Goal: Transaction & Acquisition: Purchase product/service

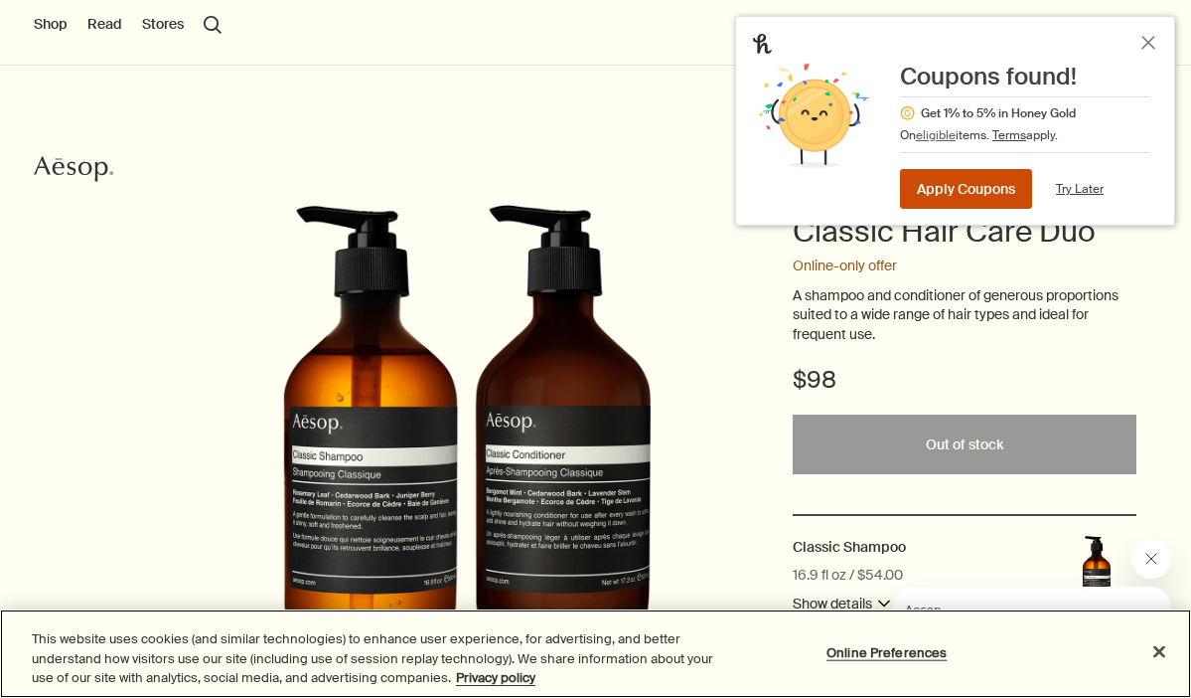
scroll to position [61, 0]
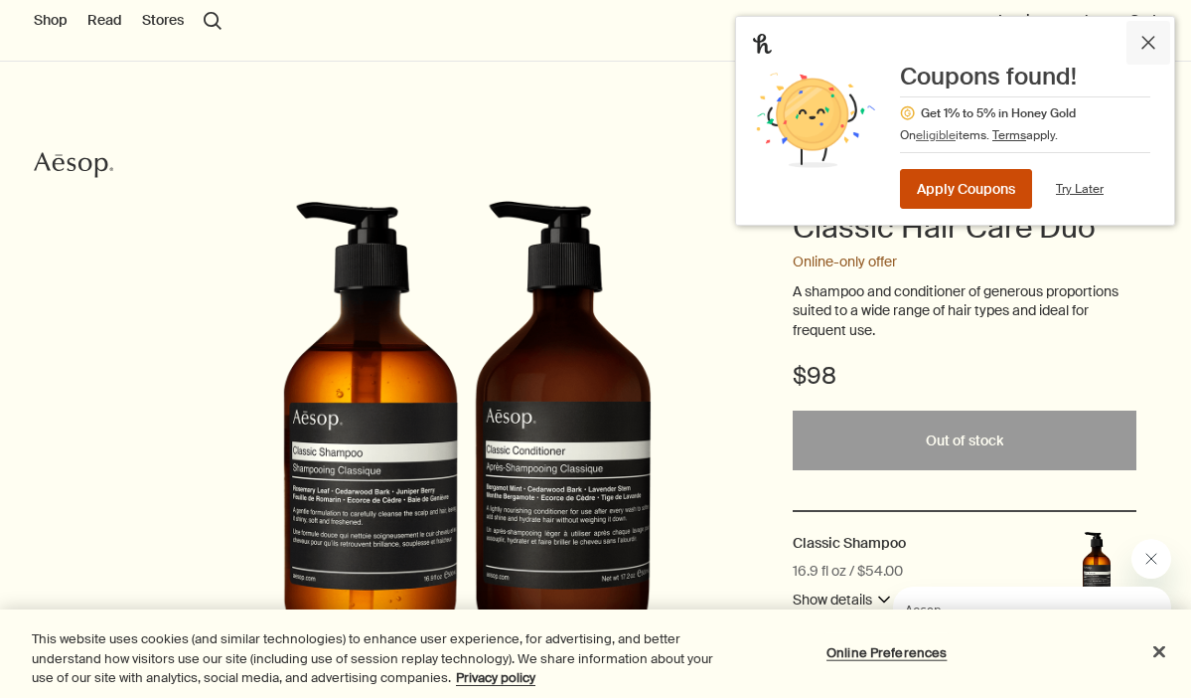
click at [1148, 43] on icon "Close Honey" at bounding box center [1149, 43] width 12 height 12
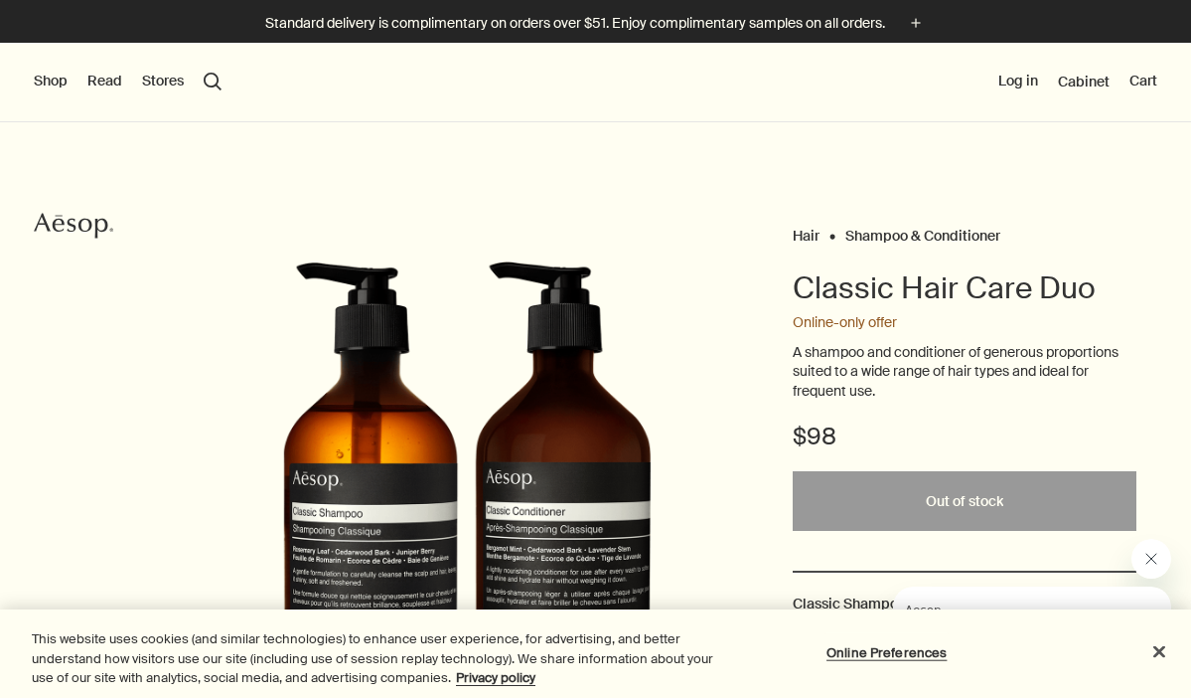
scroll to position [0, 0]
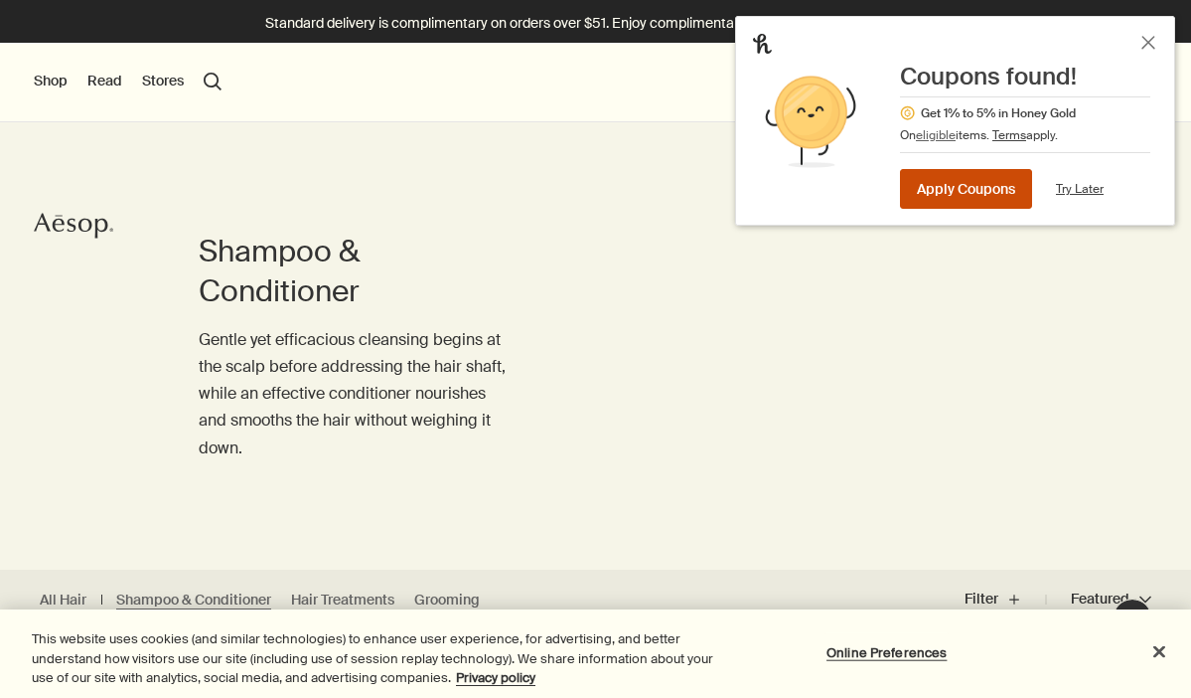
click at [56, 83] on button "Shop" at bounding box center [51, 82] width 34 height 20
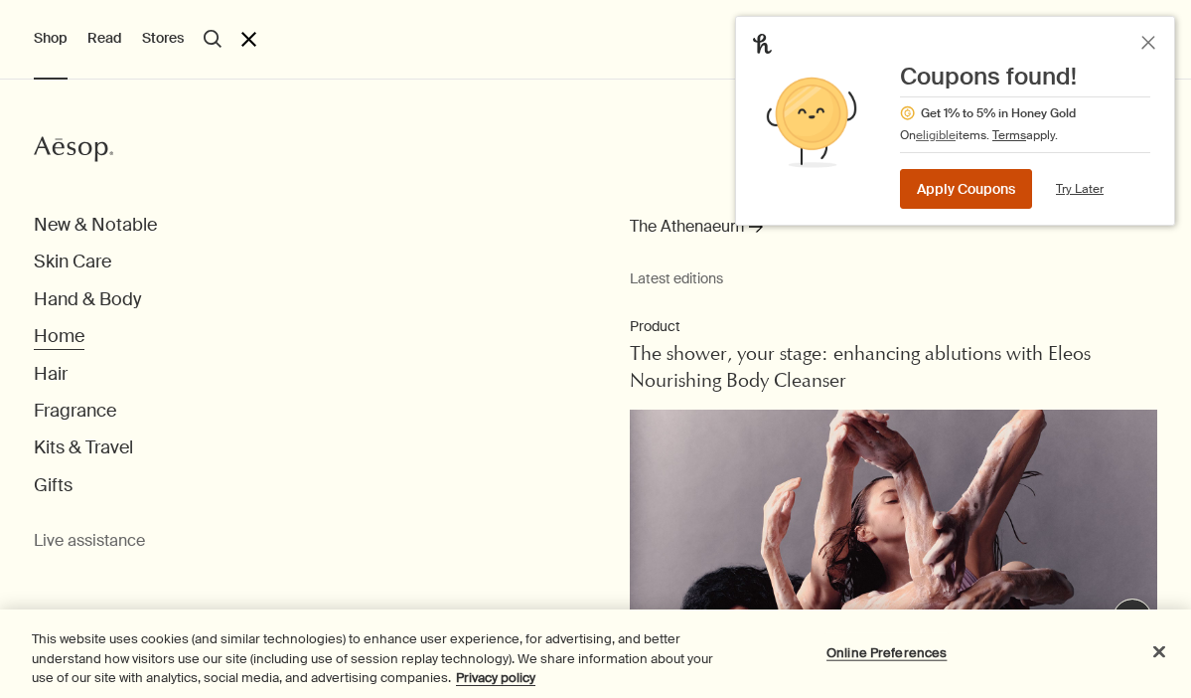
click at [70, 340] on button "Home" at bounding box center [59, 336] width 51 height 23
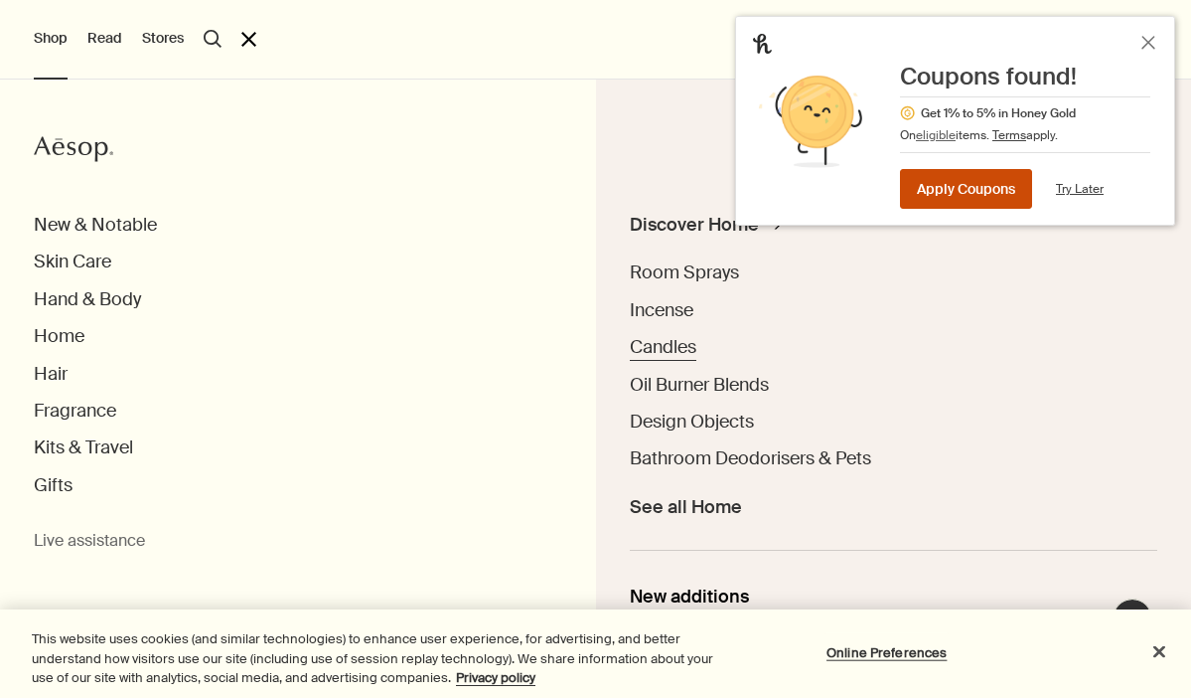
click at [665, 343] on span "Candles" at bounding box center [663, 347] width 67 height 24
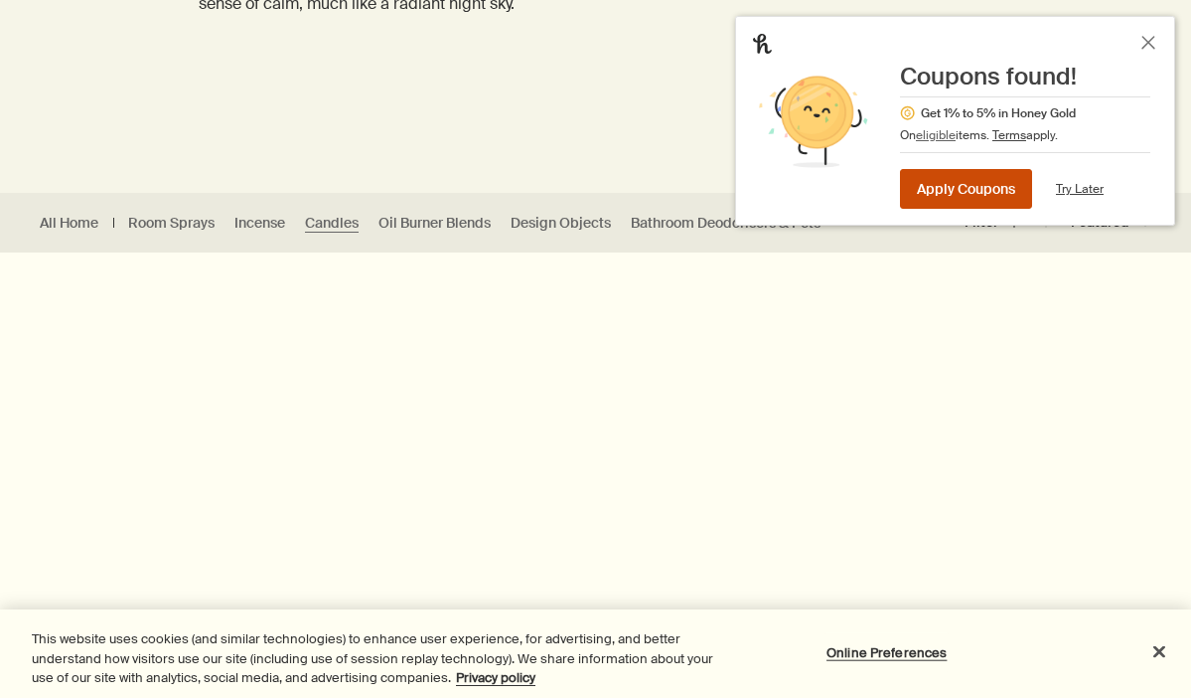
scroll to position [378, 0]
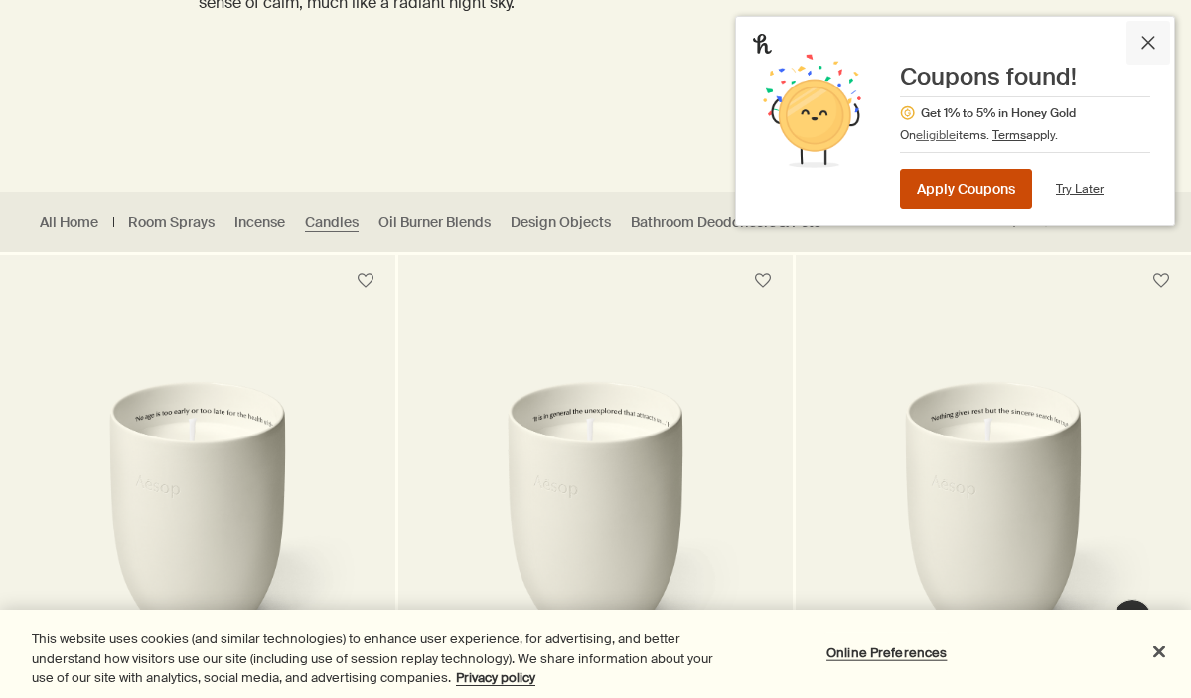
click at [1145, 38] on icon "Close Honey" at bounding box center [1149, 43] width 12 height 12
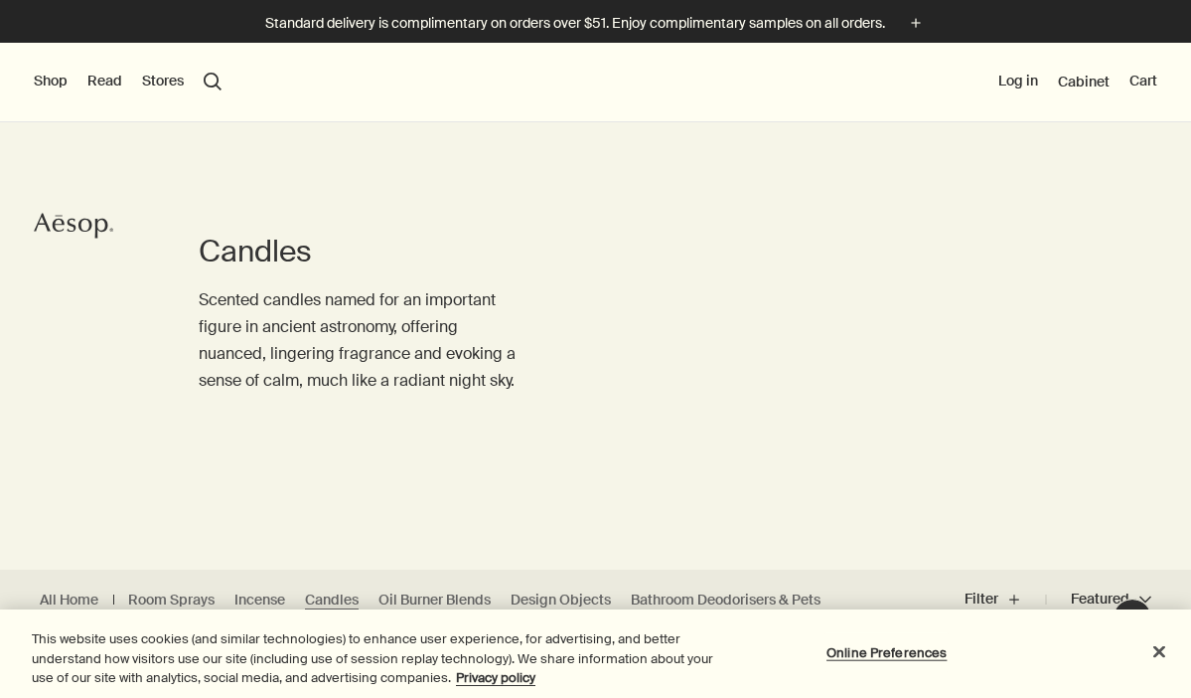
scroll to position [0, 0]
